Goal: Task Accomplishment & Management: Manage account settings

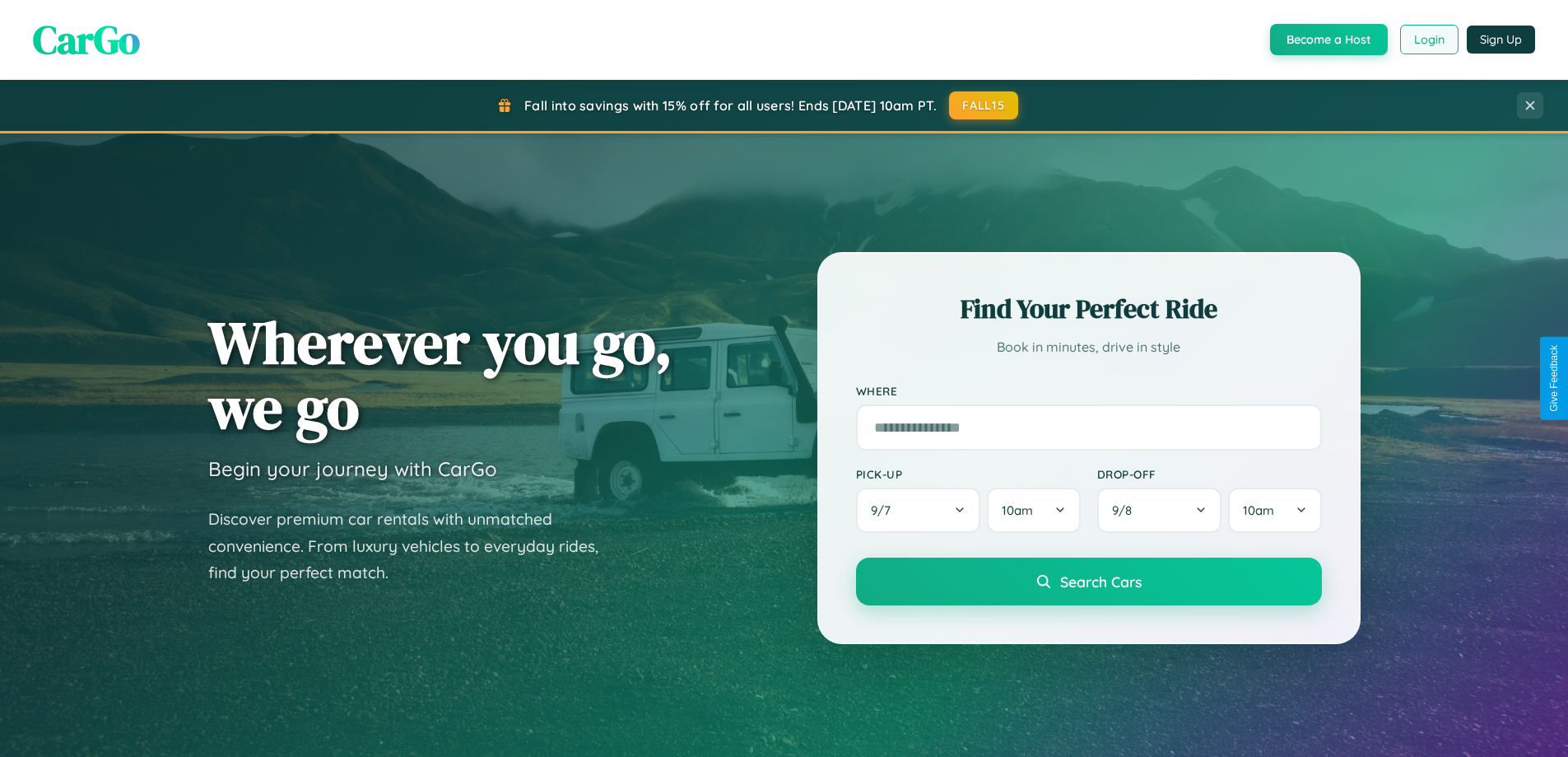
click at [1429, 39] on button "Login" at bounding box center [1429, 39] width 59 height 29
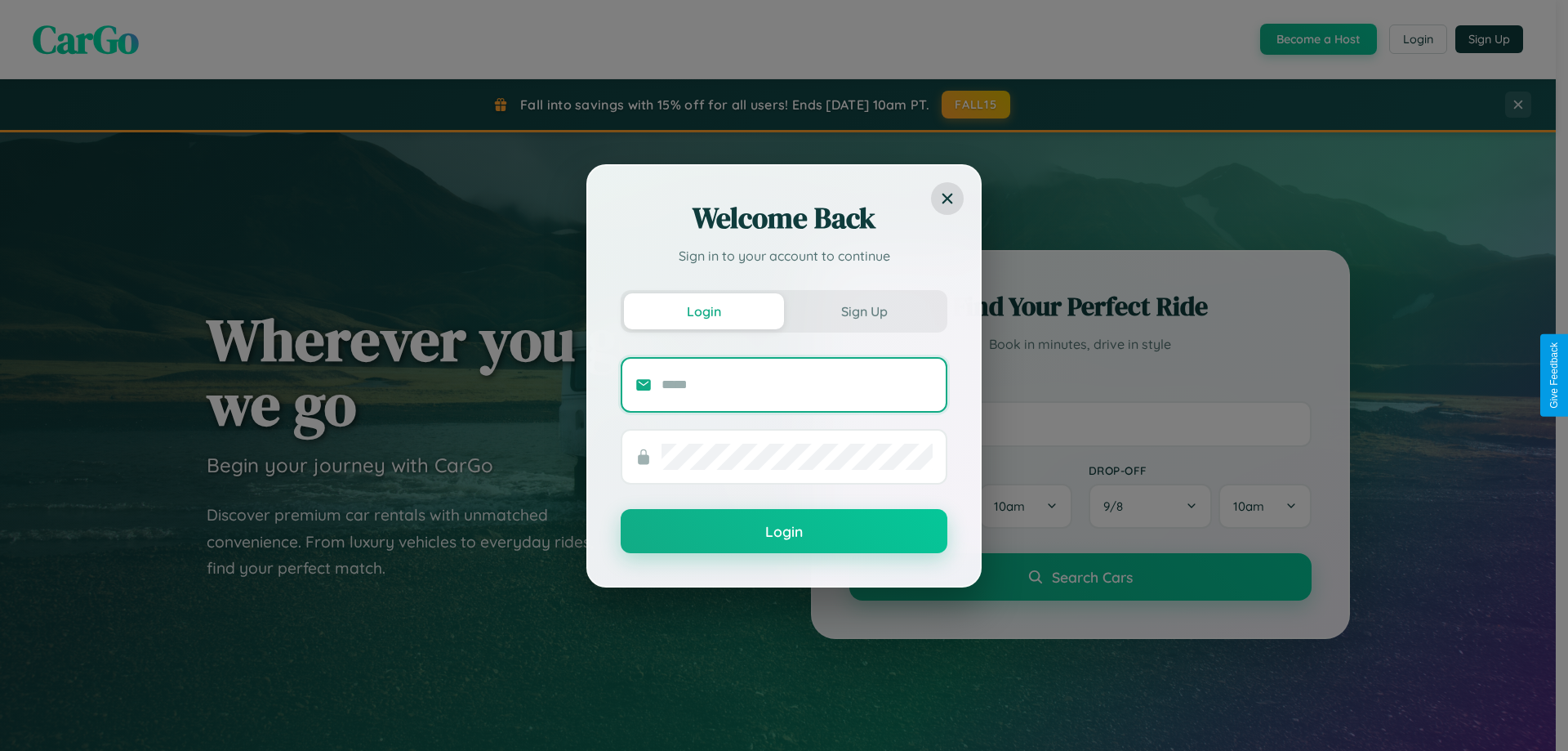
click at [797, 384] on input "text" at bounding box center [797, 384] width 271 height 26
type input "**********"
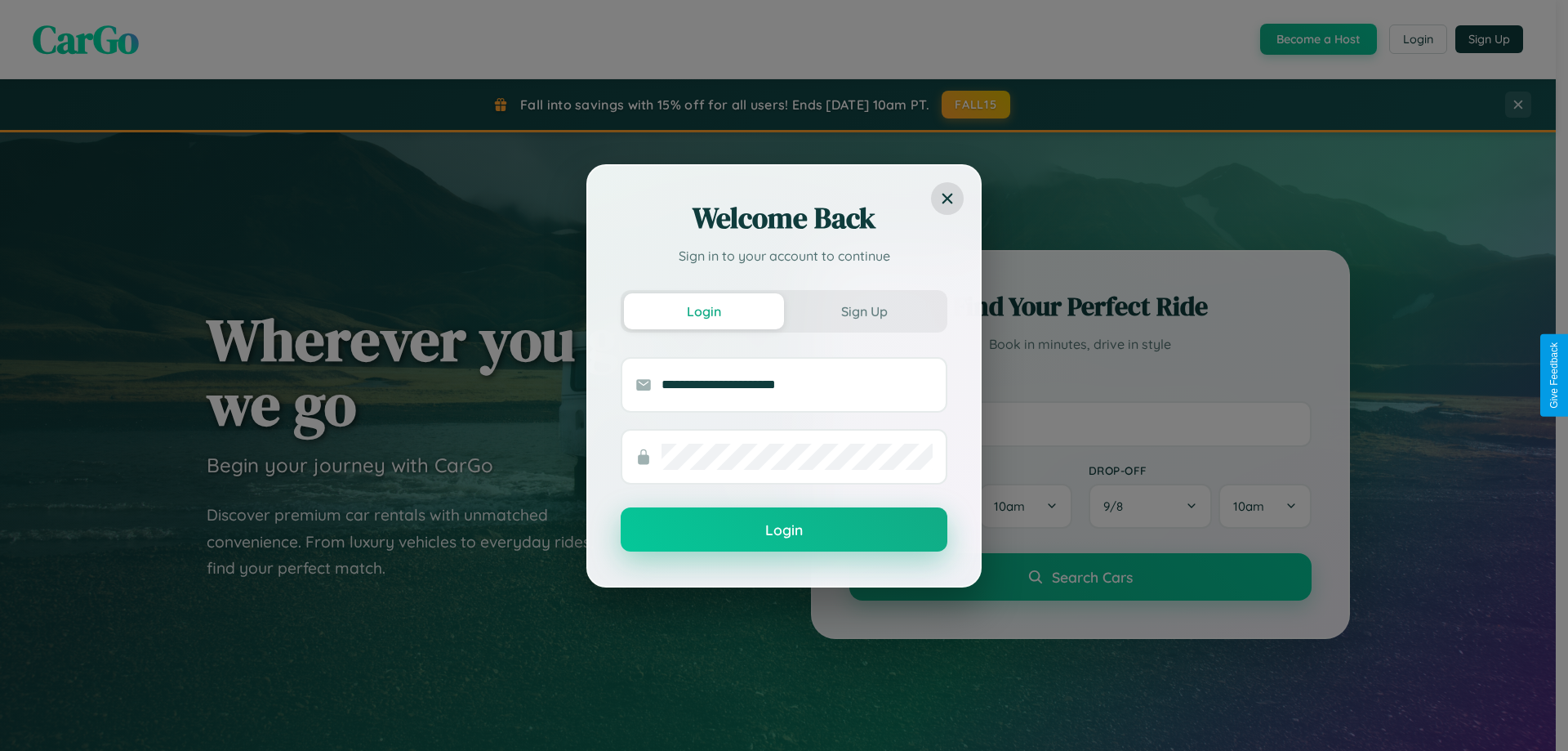
click at [784, 530] on button "Login" at bounding box center [784, 529] width 327 height 44
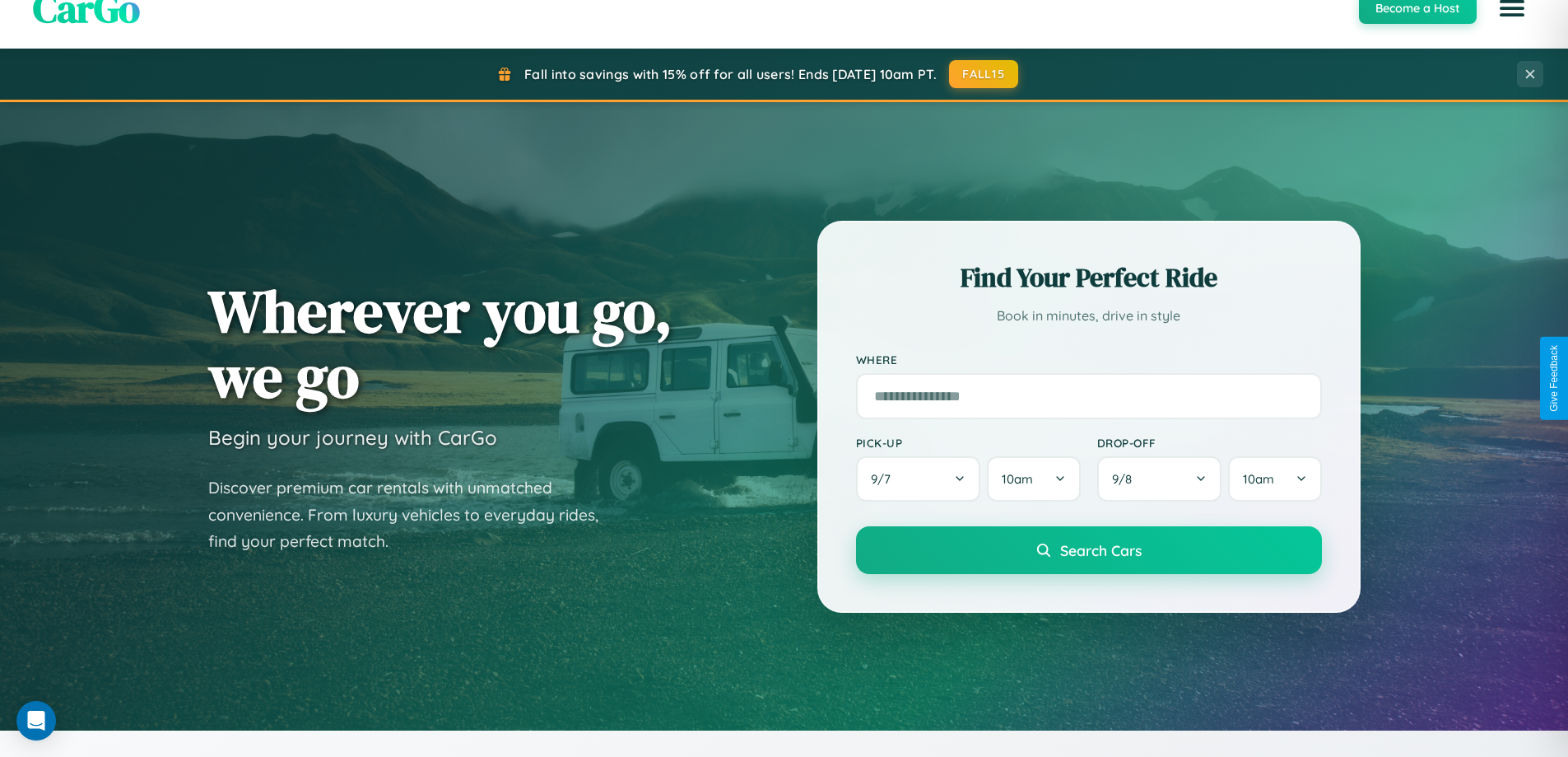
scroll to position [3167, 0]
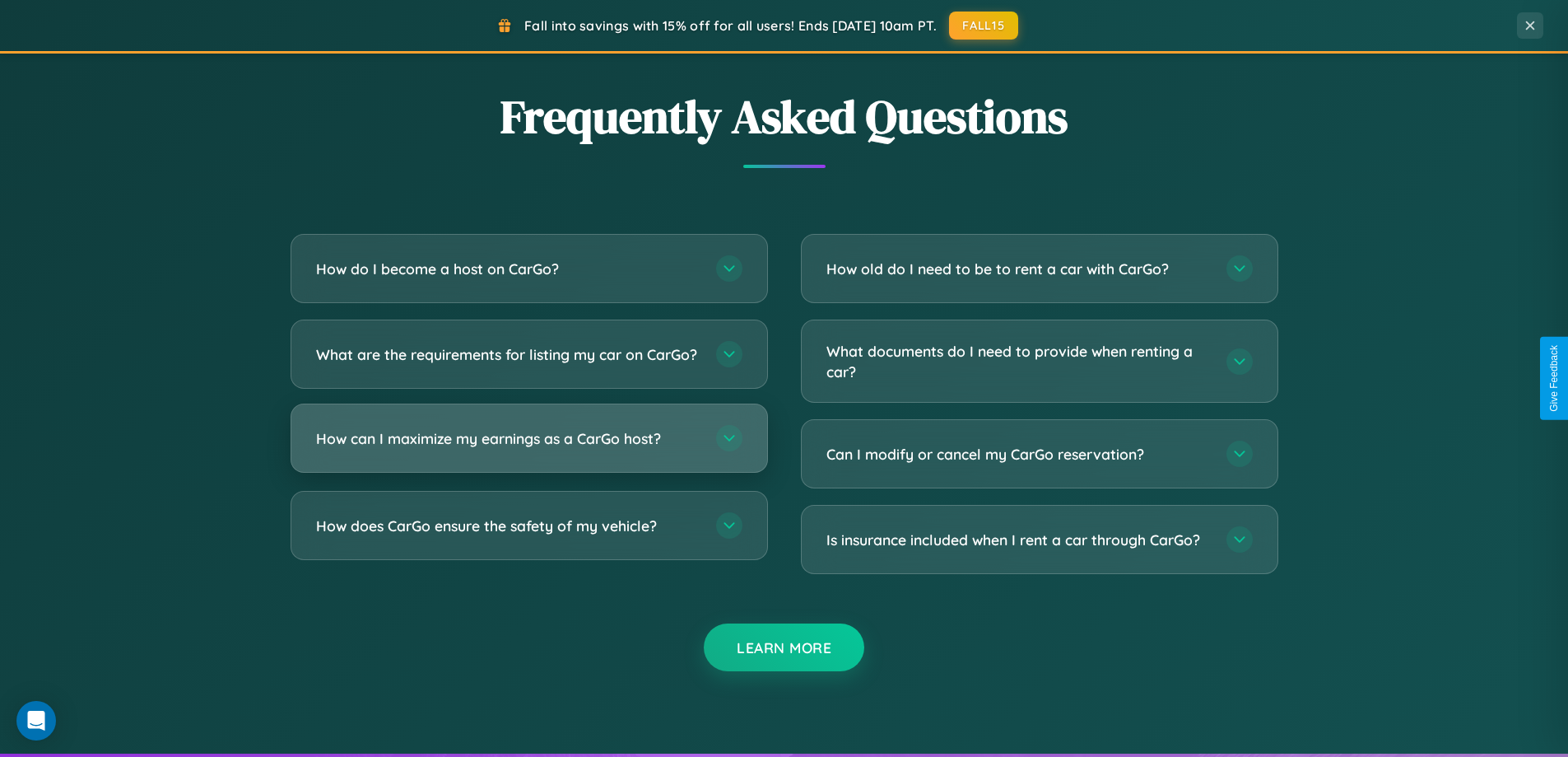
click at [528, 449] on h3 "How can I maximize my earnings as a CarGo host?" at bounding box center [508, 439] width 384 height 20
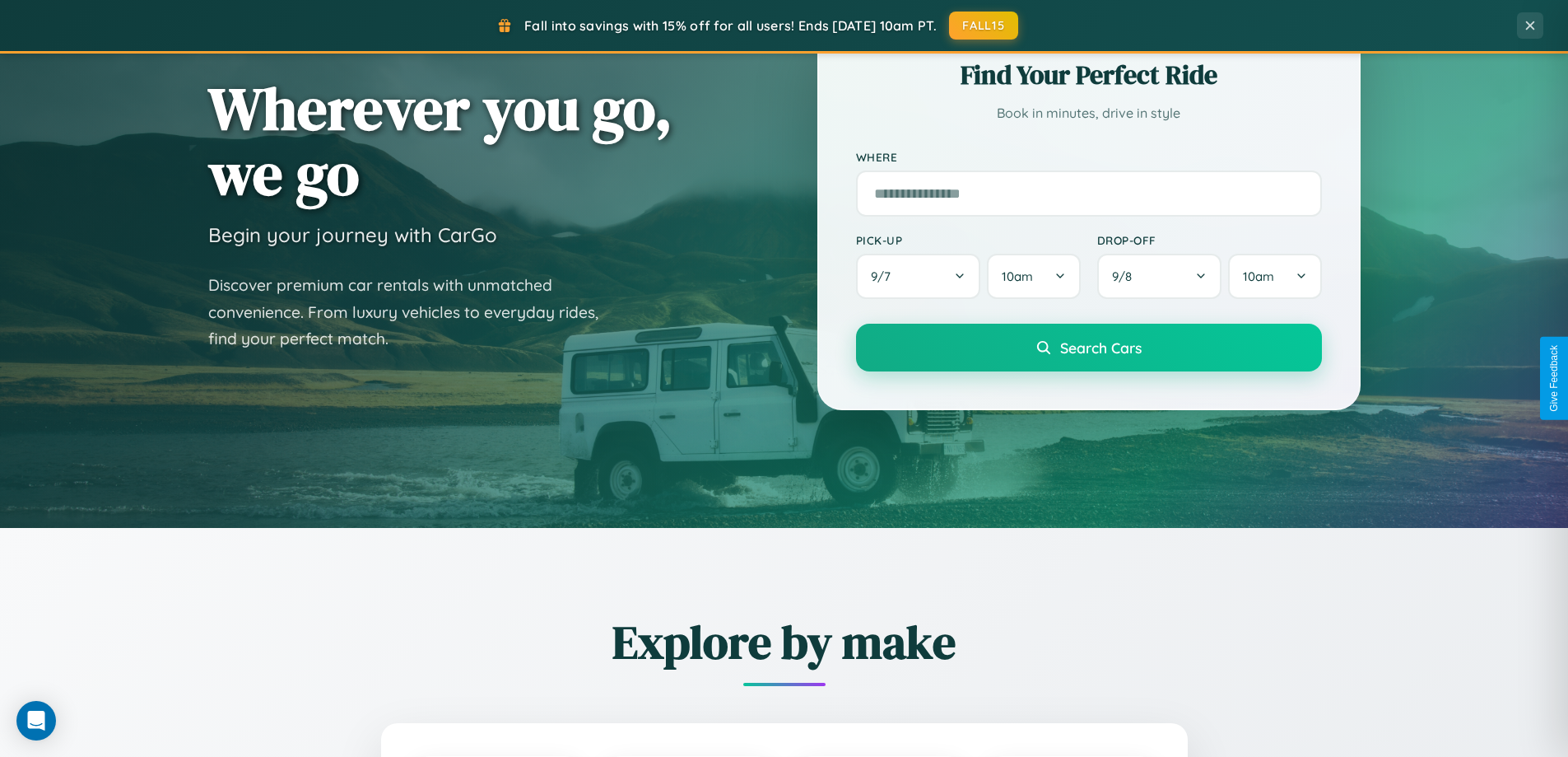
scroll to position [0, 0]
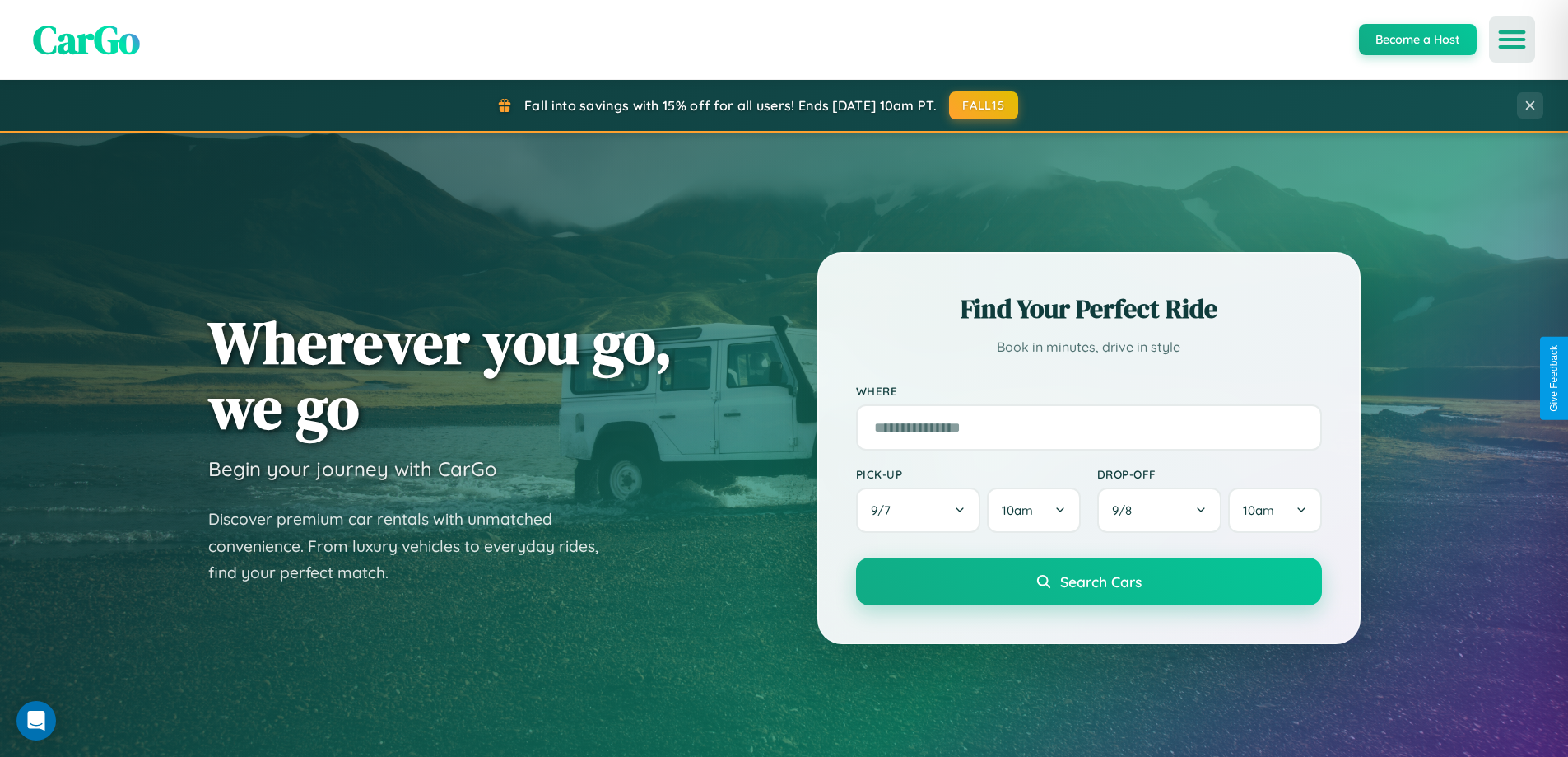
click at [1512, 39] on icon "Open menu" at bounding box center [1513, 39] width 24 height 15
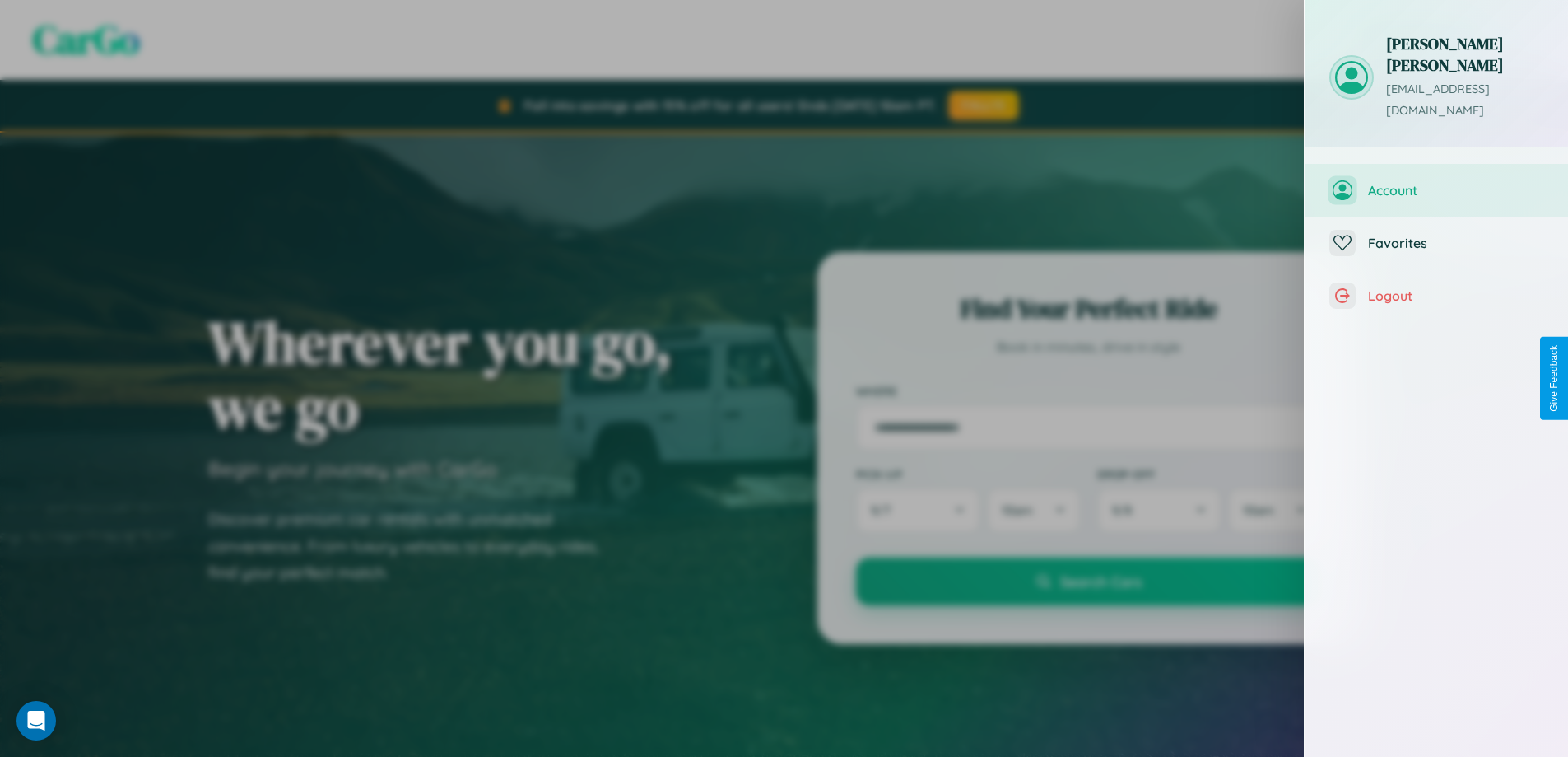
click at [1437, 182] on span "Account" at bounding box center [1455, 190] width 175 height 17
